Goal: Check status: Check status

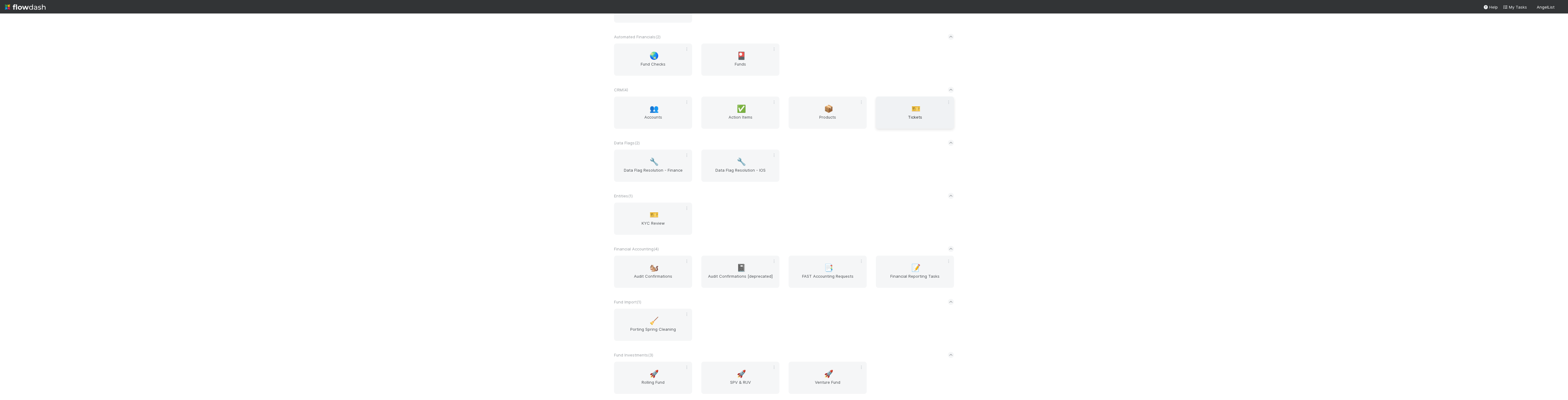
scroll to position [153, 0]
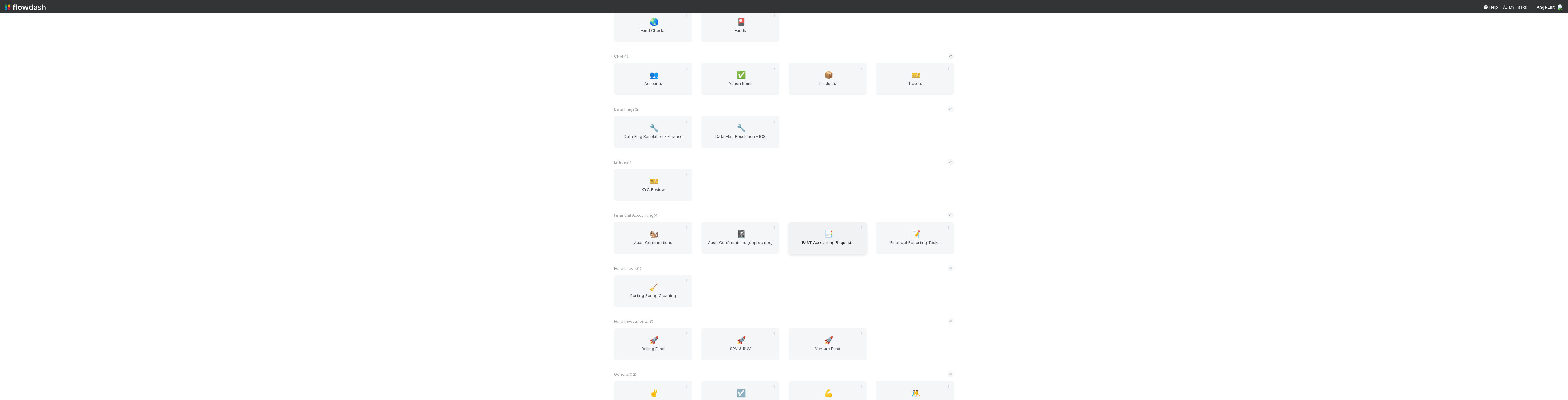
click at [831, 247] on span "FAST Accounting Requests" at bounding box center [828, 245] width 73 height 12
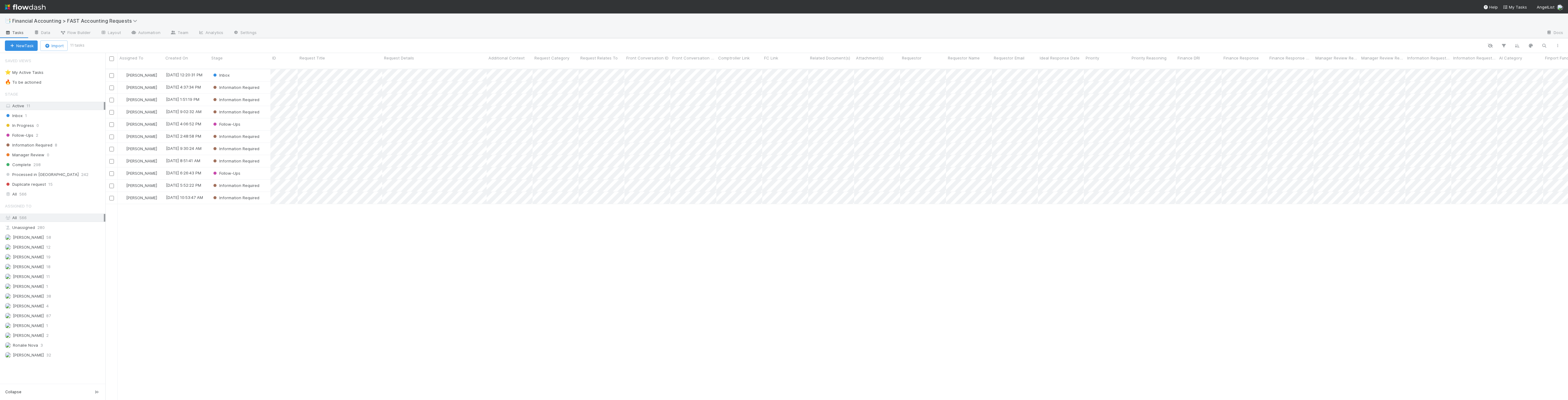
scroll to position [331, 1458]
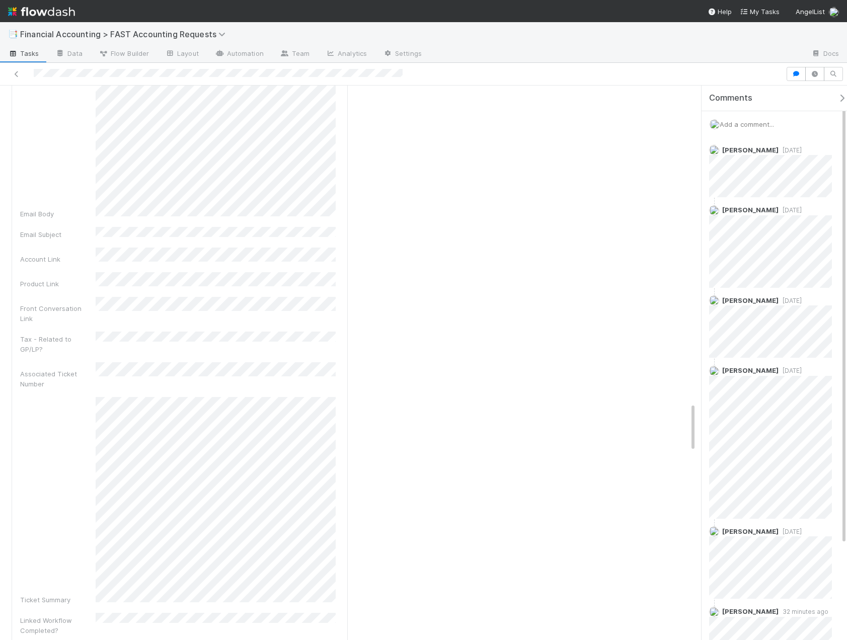
scroll to position [3220, 0]
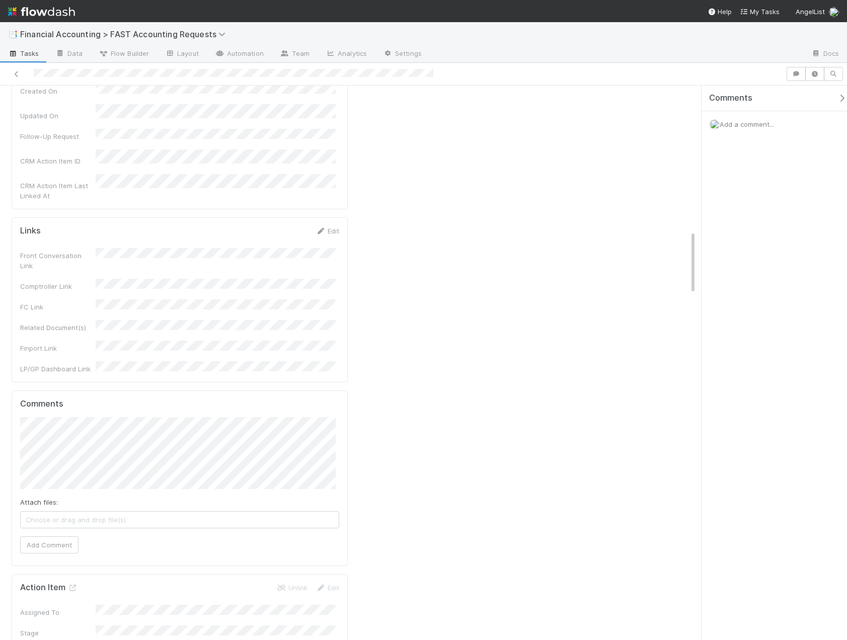
scroll to position [1258, 0]
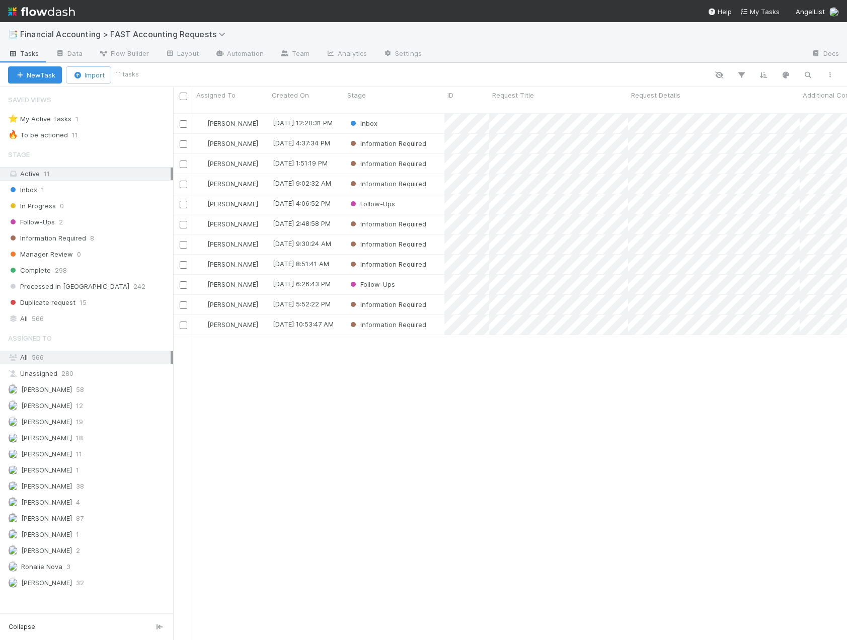
scroll to position [528, 666]
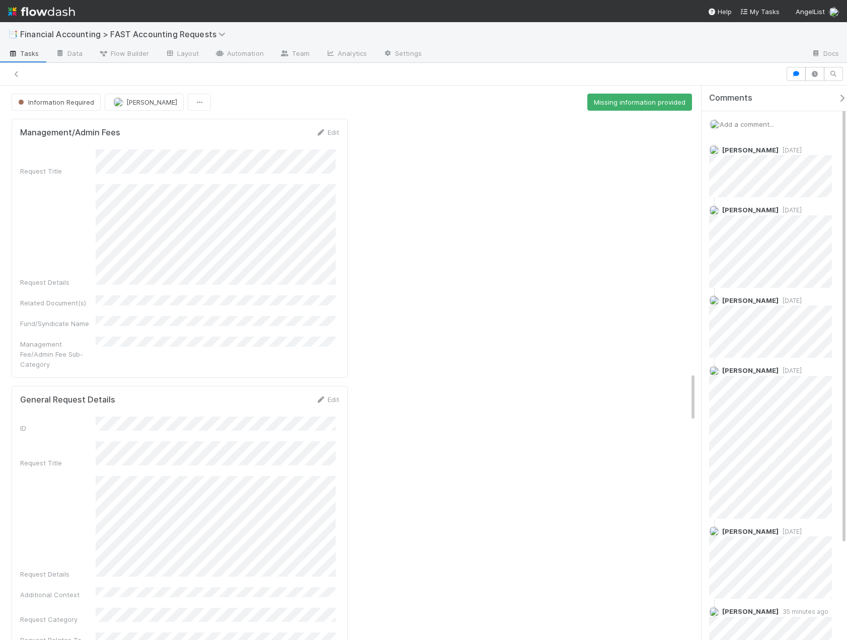
scroll to position [3220, 0]
